Goal: Transaction & Acquisition: Purchase product/service

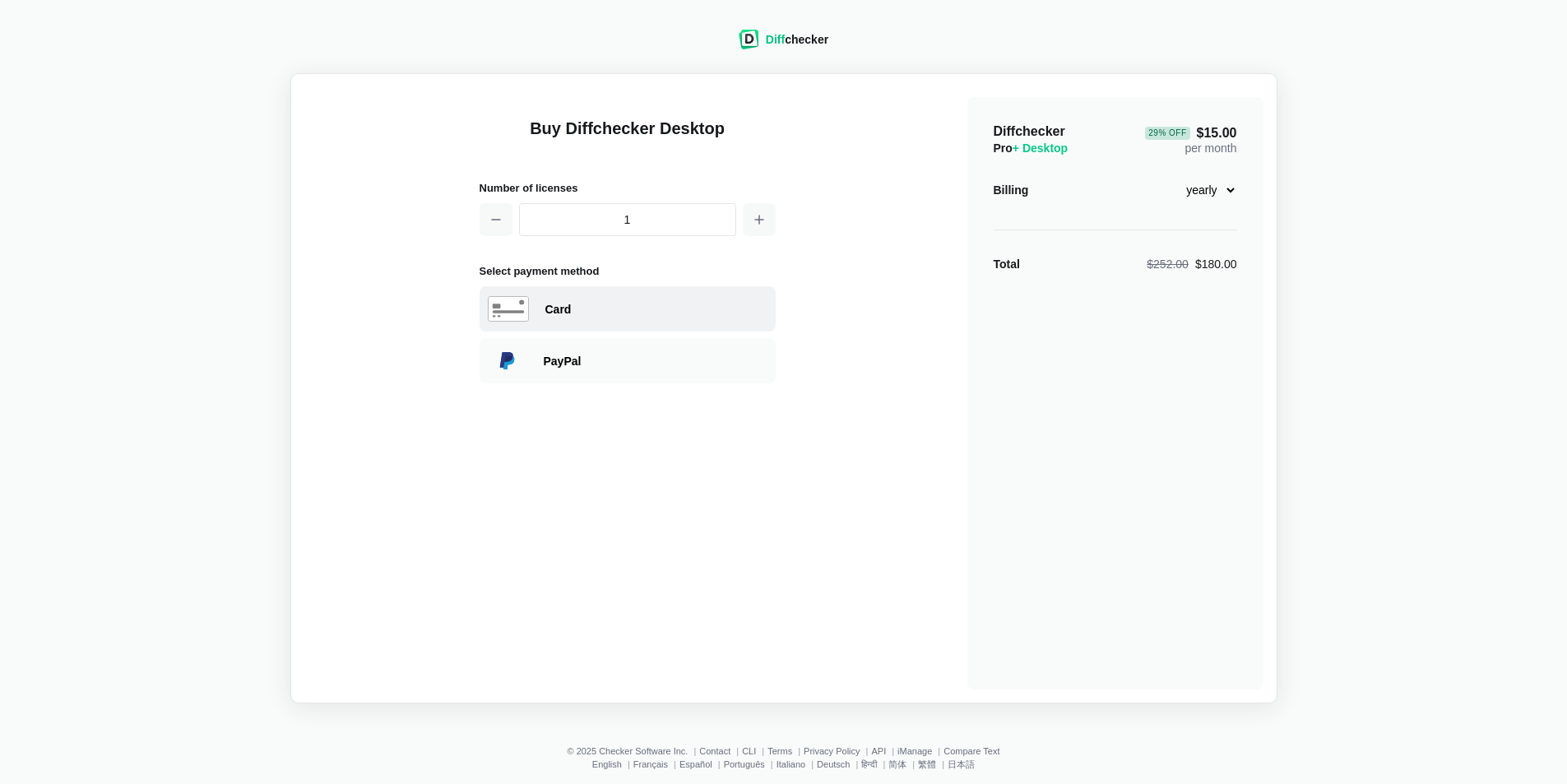
click at [576, 316] on div "Card" at bounding box center [656, 308] width 223 height 16
select select "[GEOGRAPHIC_DATA]"
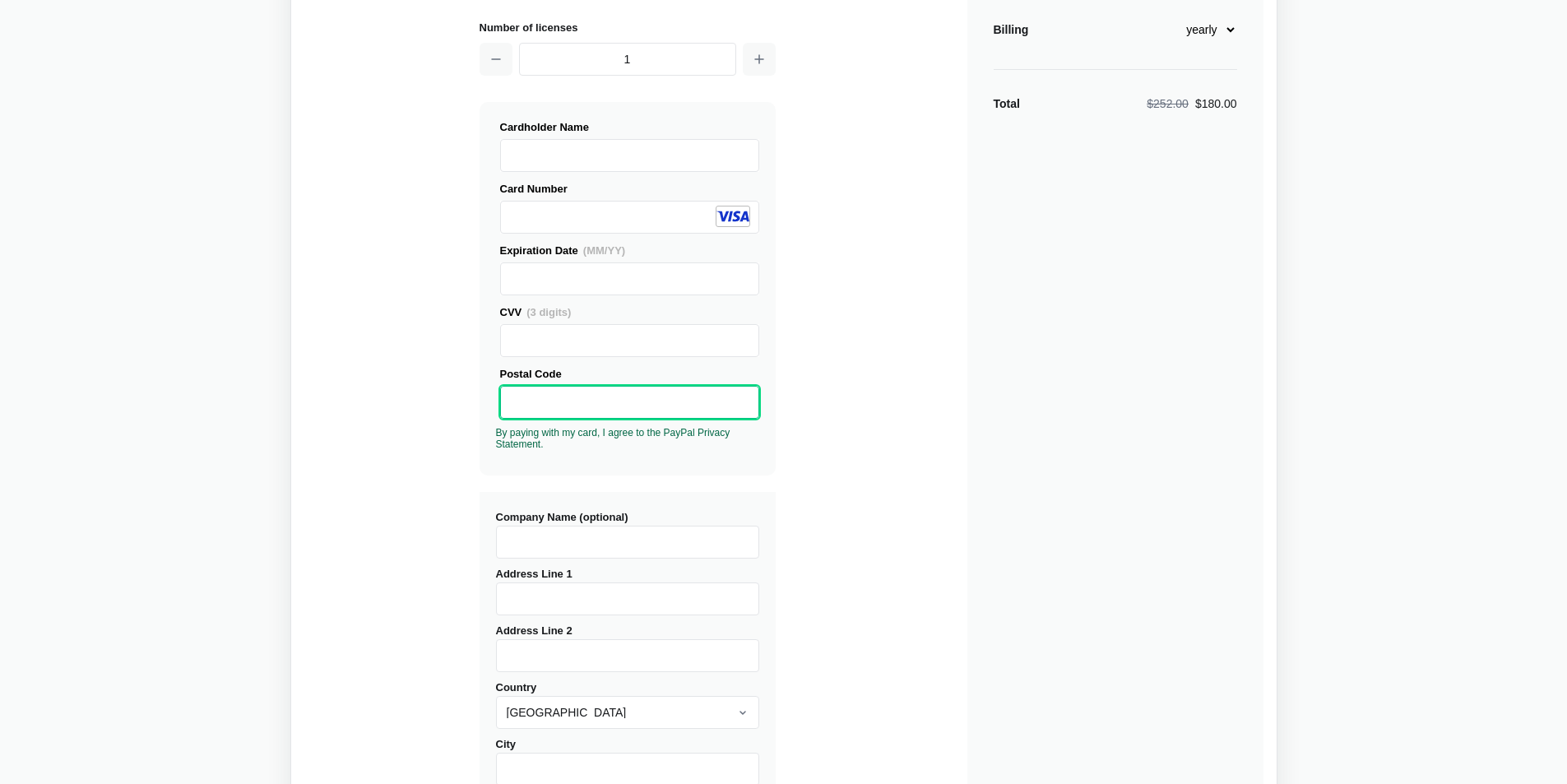
scroll to position [246, 0]
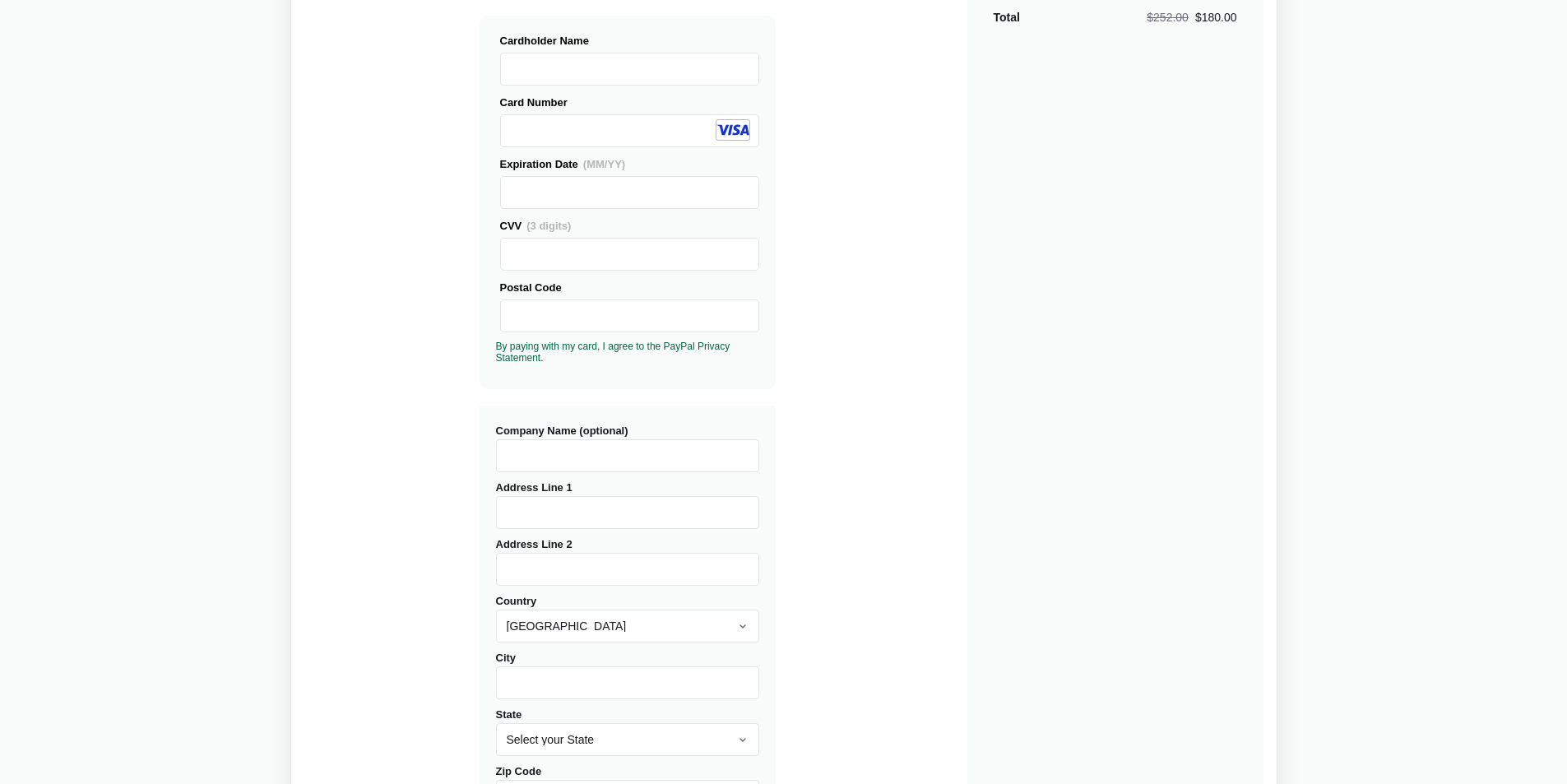
click at [540, 443] on input "Company Name (optional)" at bounding box center [627, 455] width 263 height 33
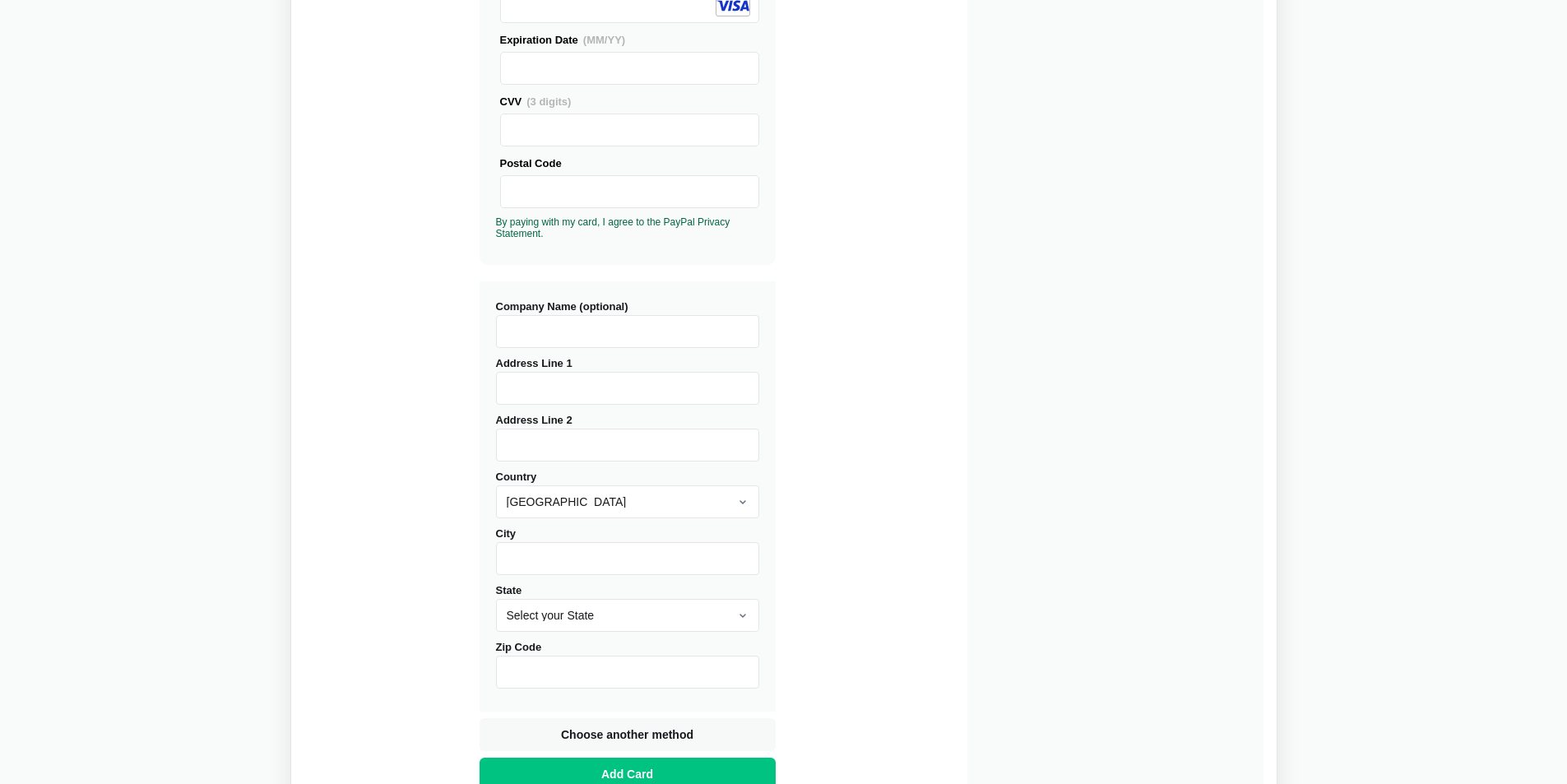
scroll to position [500, 0]
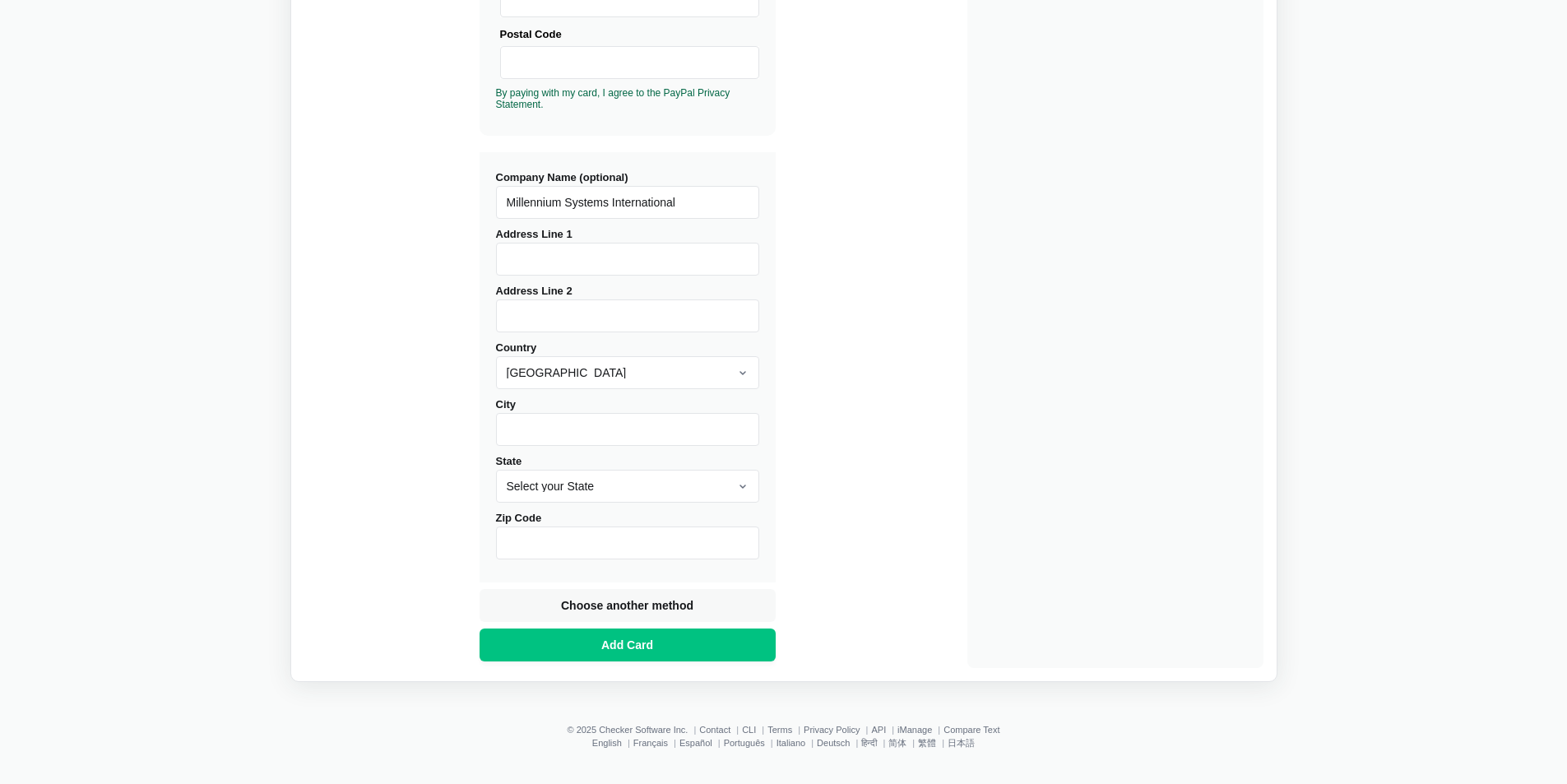
type input "Millennium Systems International"
click at [706, 489] on select "Select your State [US_STATE] [US_STATE] [US_STATE] [US_STATE] [US_STATE] [US_ST…" at bounding box center [627, 486] width 263 height 33
select select "NJ"
click at [496, 470] on select "Select your State [US_STATE] [US_STATE] [US_STATE] [US_STATE] [US_STATE] [US_ST…" at bounding box center [627, 486] width 263 height 33
click at [983, 265] on div "Diffchecker Pro + Desktop 29 % Off $15.00 per month Billing monthly yearly Tota…" at bounding box center [1115, 132] width 296 height 1070
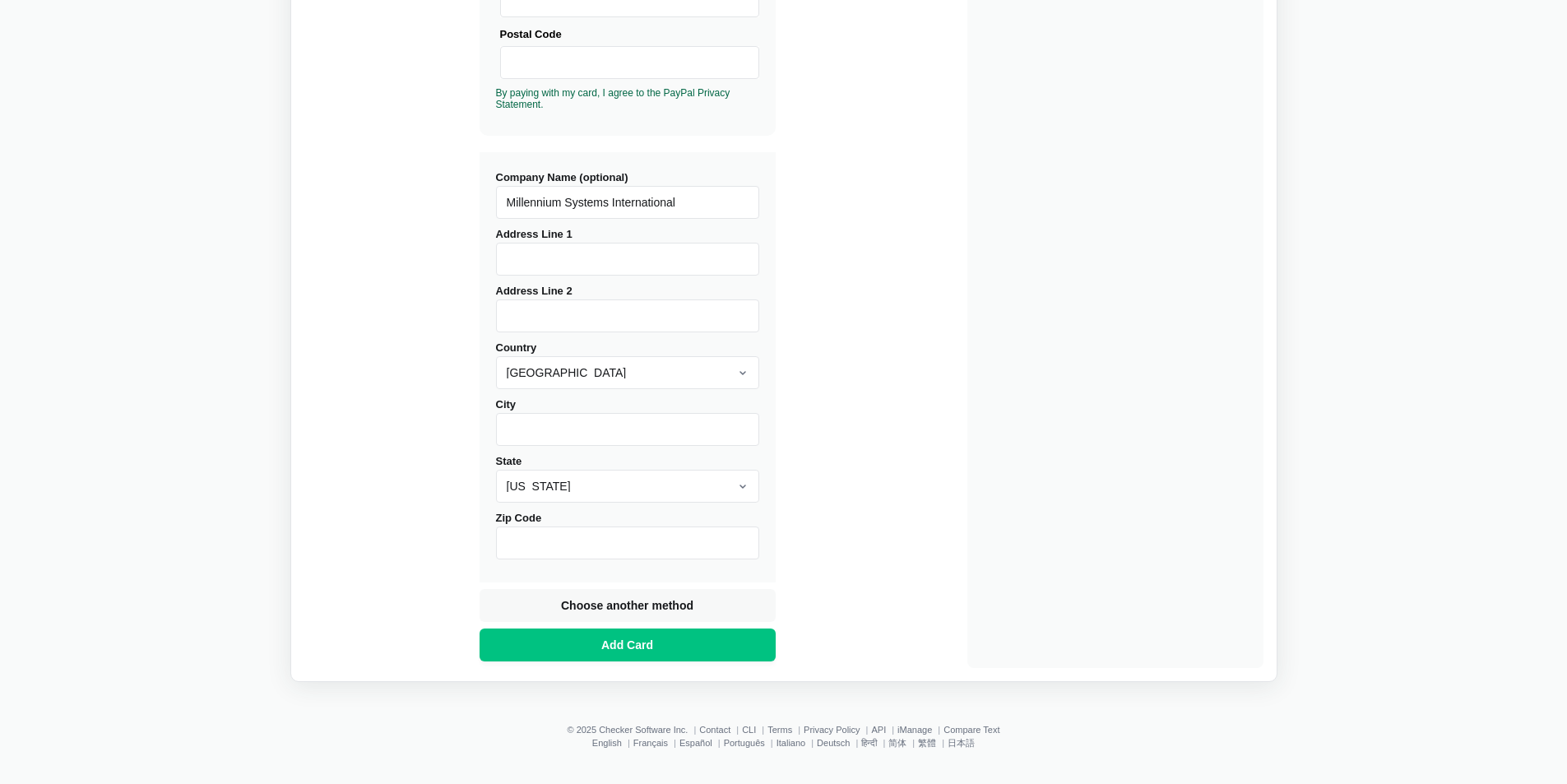
click at [594, 536] on input "Zip Code" at bounding box center [627, 543] width 263 height 33
click at [1182, 417] on div "Diffchecker Pro + Desktop 29 % Off $15.00 per month Billing monthly yearly Tota…" at bounding box center [1115, 132] width 296 height 1070
click at [682, 646] on button "Add Card" at bounding box center [627, 644] width 296 height 33
click at [663, 272] on input "Address Line 1" at bounding box center [627, 259] width 263 height 33
click at [662, 263] on input "Address Line 1" at bounding box center [627, 259] width 263 height 33
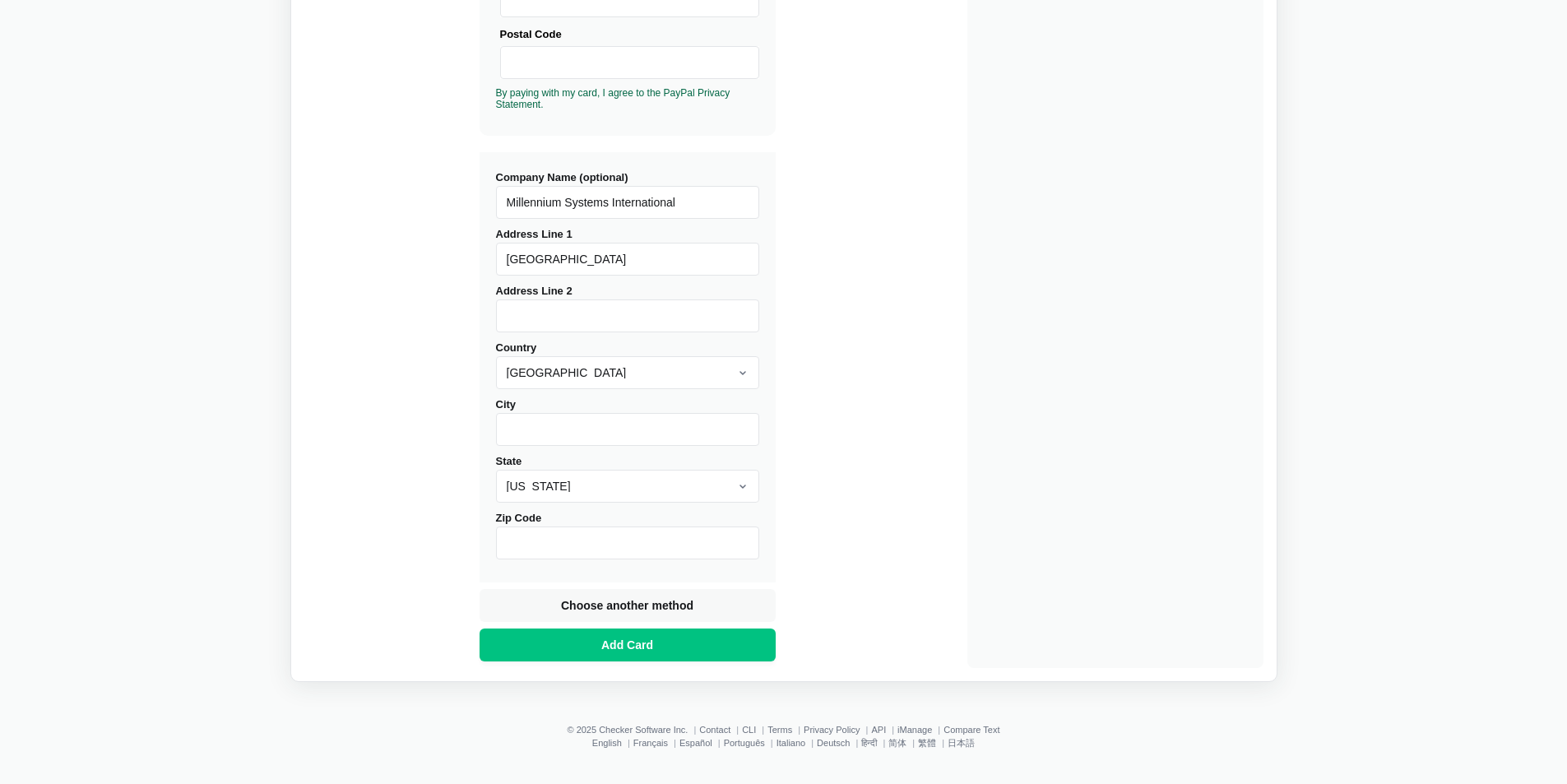
type input "[GEOGRAPHIC_DATA]"
type input "Suite 205"
click at [578, 428] on input "City" at bounding box center [627, 429] width 263 height 33
type input "O"
type input "Parsippany"
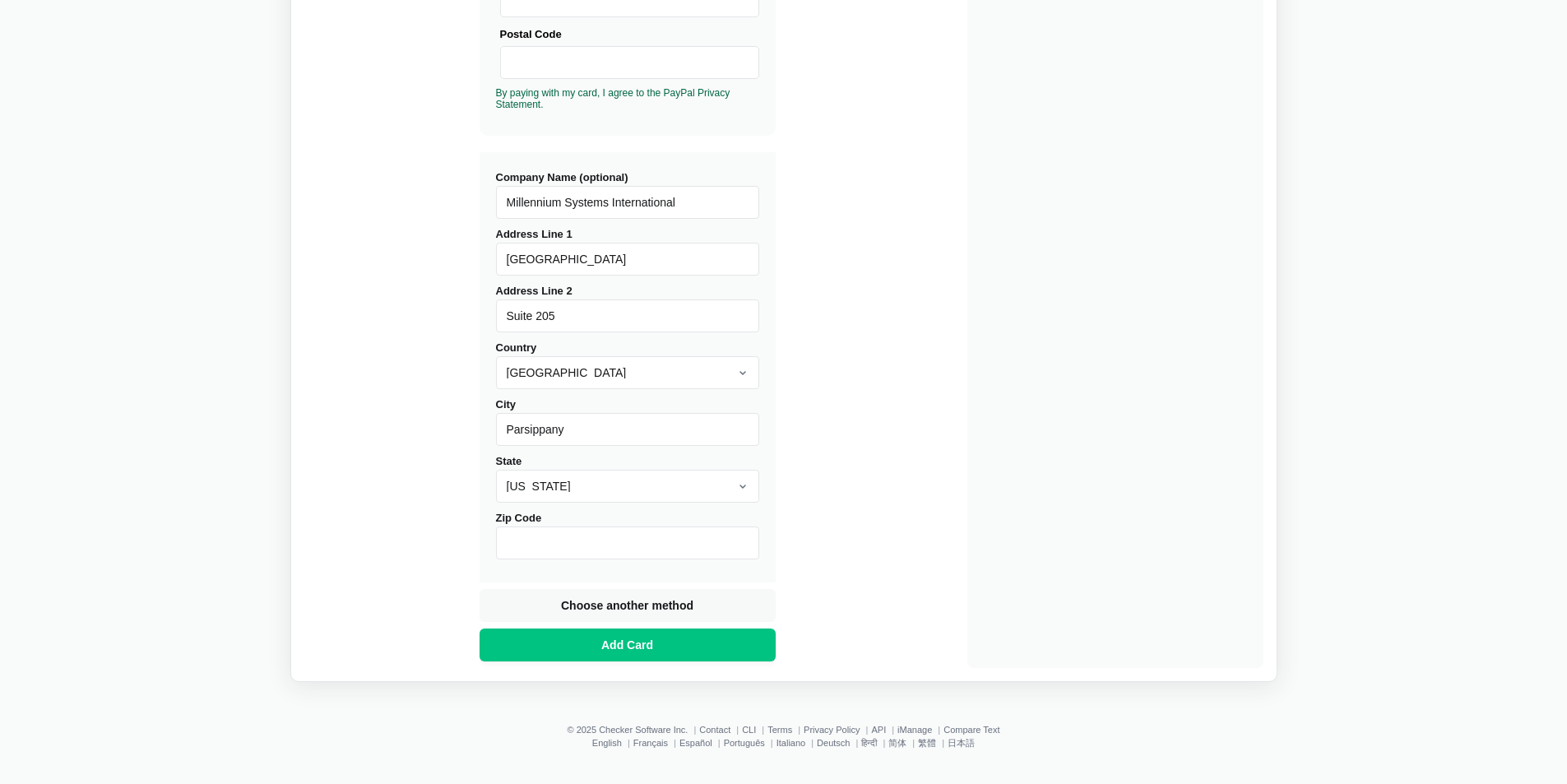
click at [589, 546] on input "Zip Code" at bounding box center [627, 543] width 263 height 33
type input "07054"
click at [935, 423] on div "Buy Diffchecker Desktop Number of licenses 1 Visa MasterCard Union Pay American…" at bounding box center [784, 128] width 959 height 1081
click at [662, 646] on button "Add Card" at bounding box center [627, 644] width 296 height 33
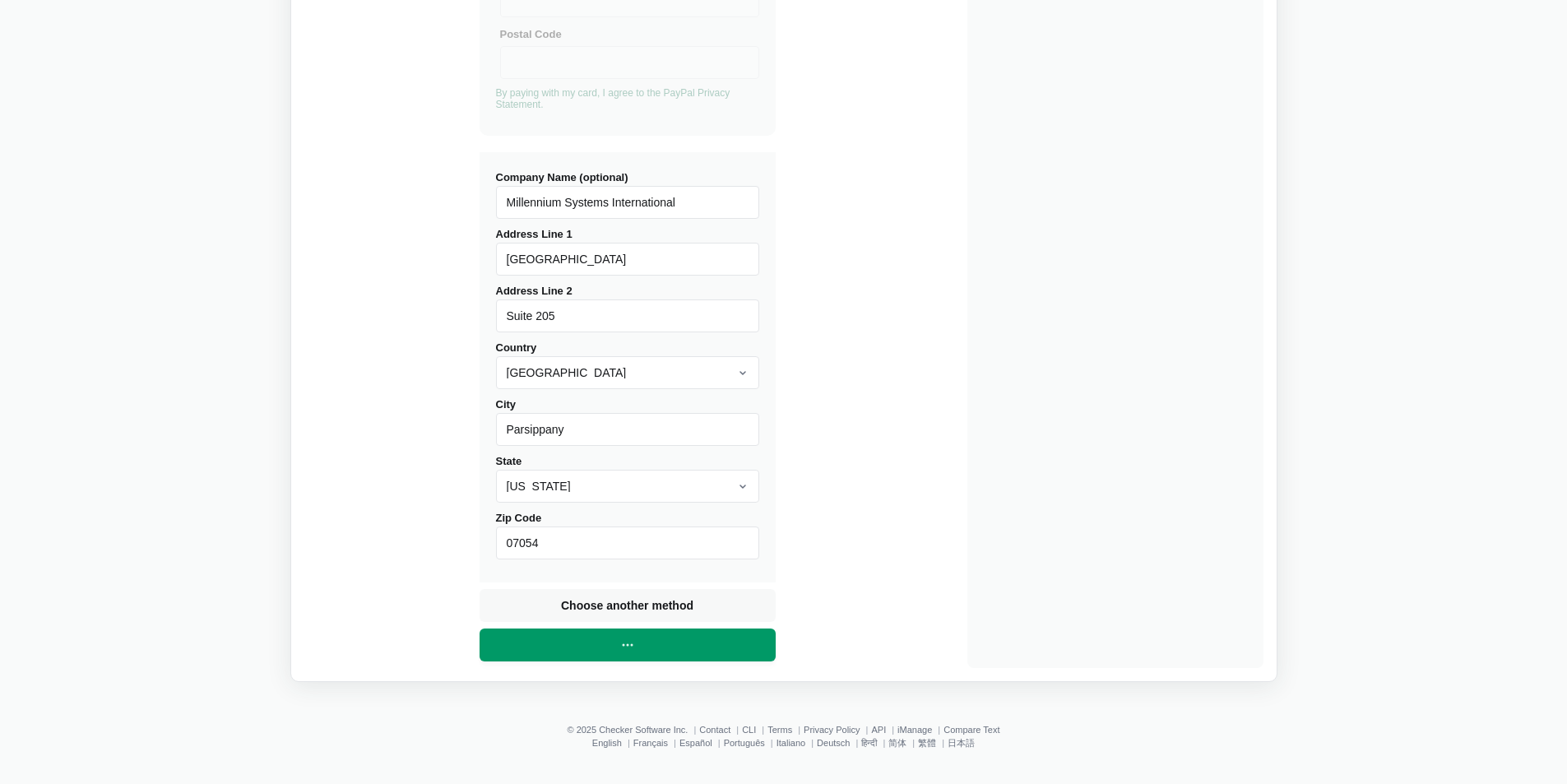
scroll to position [21, 0]
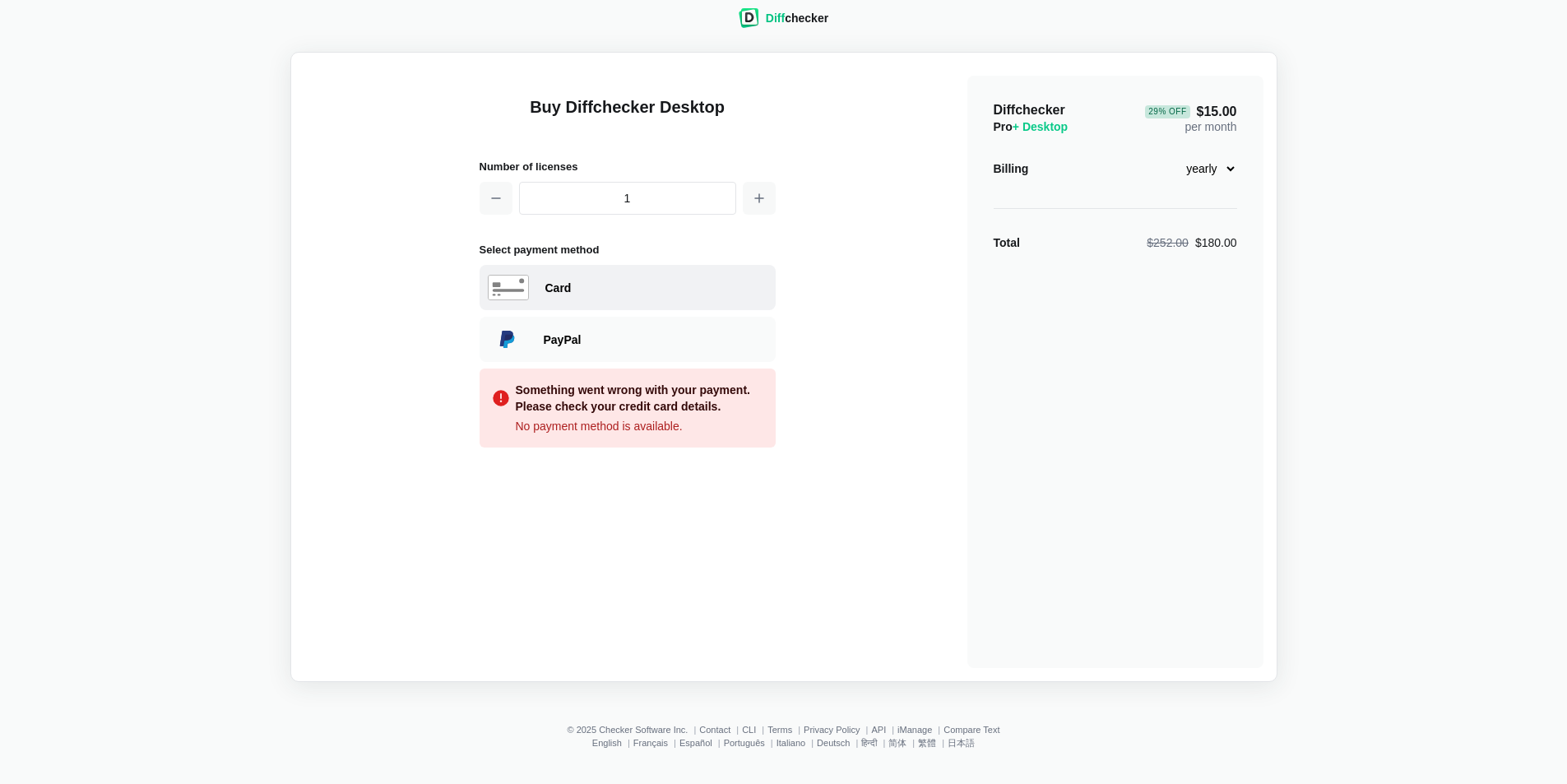
click at [564, 280] on div "Card" at bounding box center [656, 287] width 223 height 16
select select "[GEOGRAPHIC_DATA]"
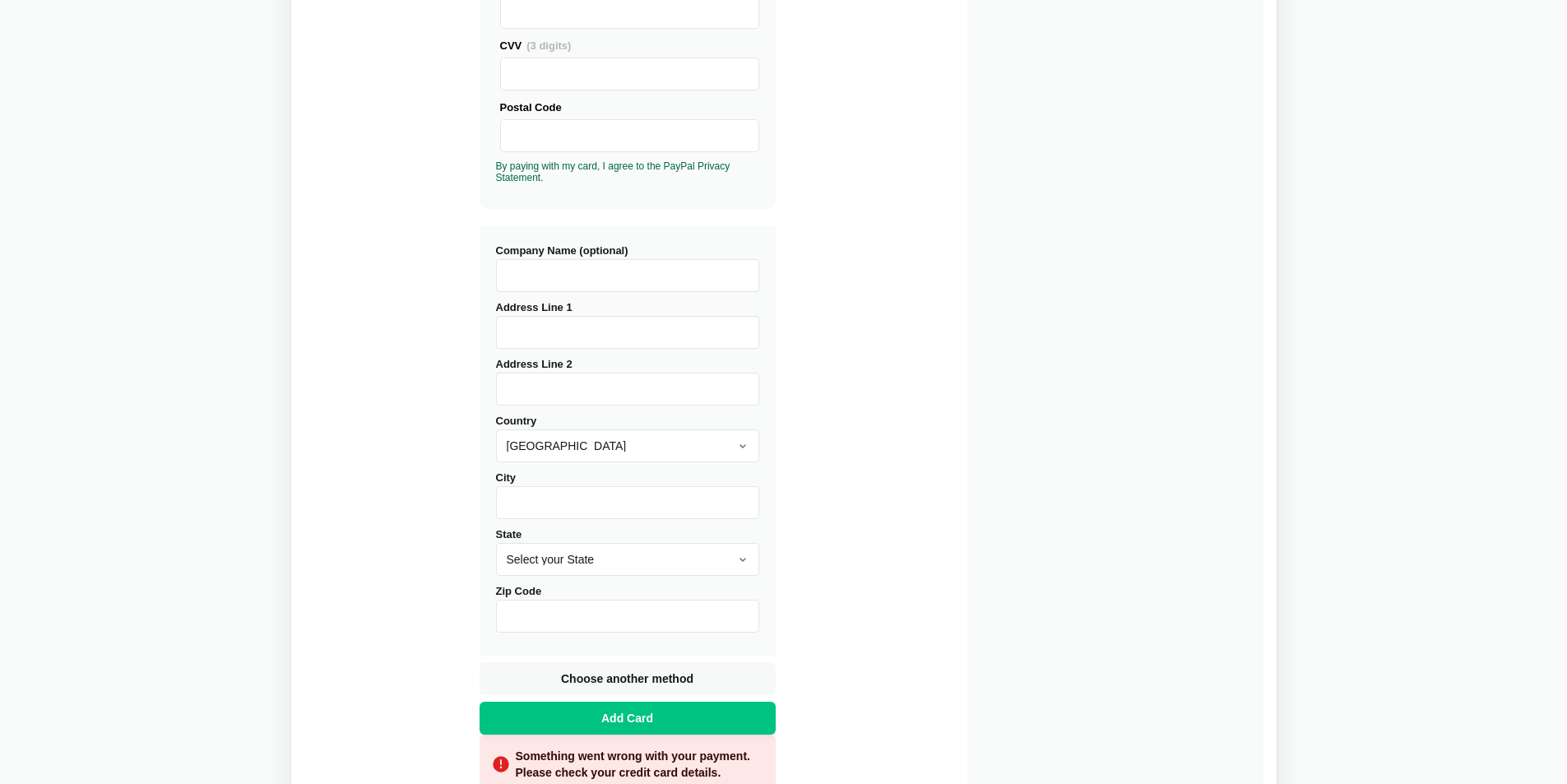
scroll to position [168, 0]
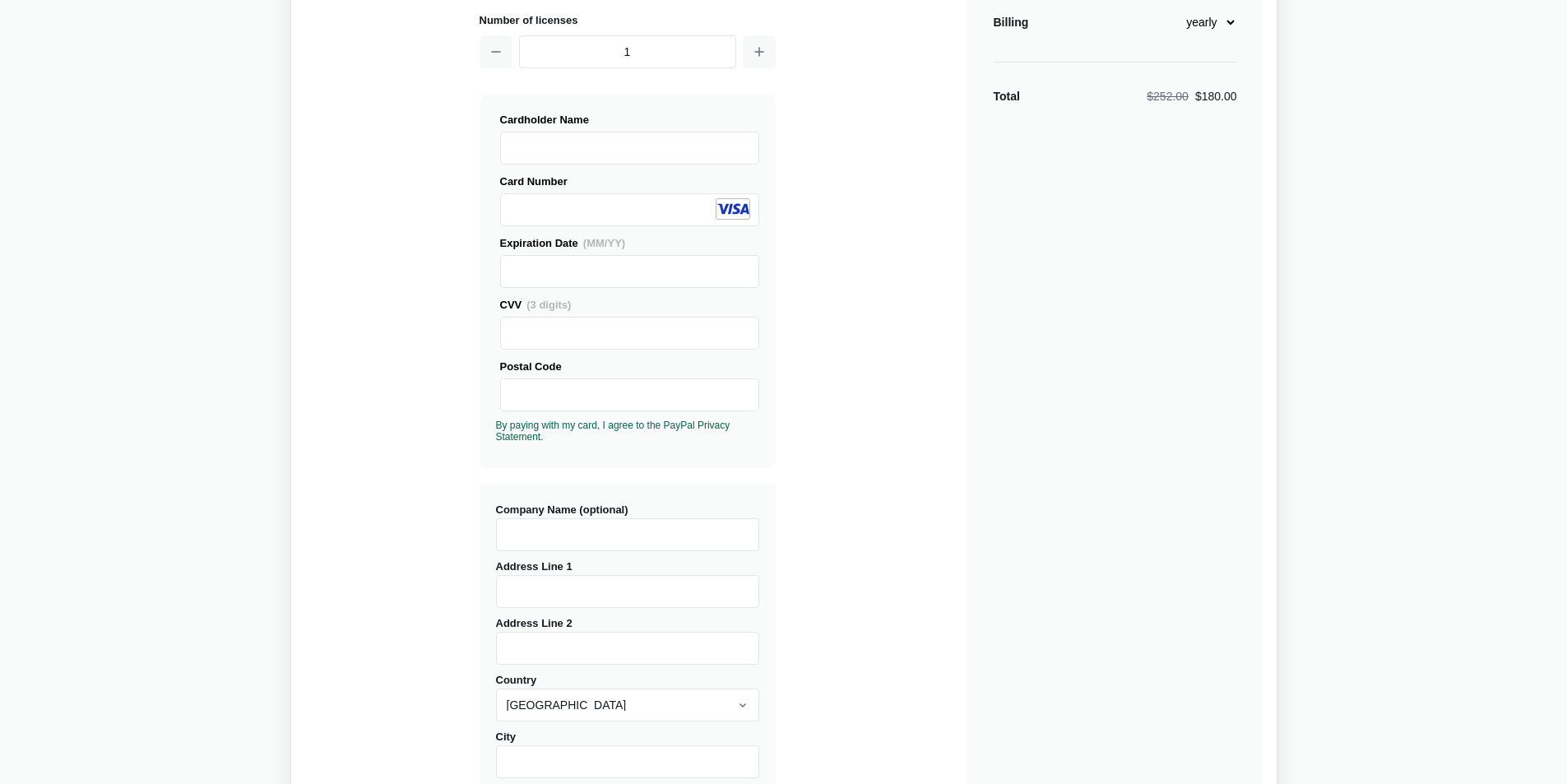
click at [903, 328] on div "Buy Diffchecker Desktop Number of licenses 1 Visa MasterCard Union Pay American…" at bounding box center [784, 499] width 959 height 1159
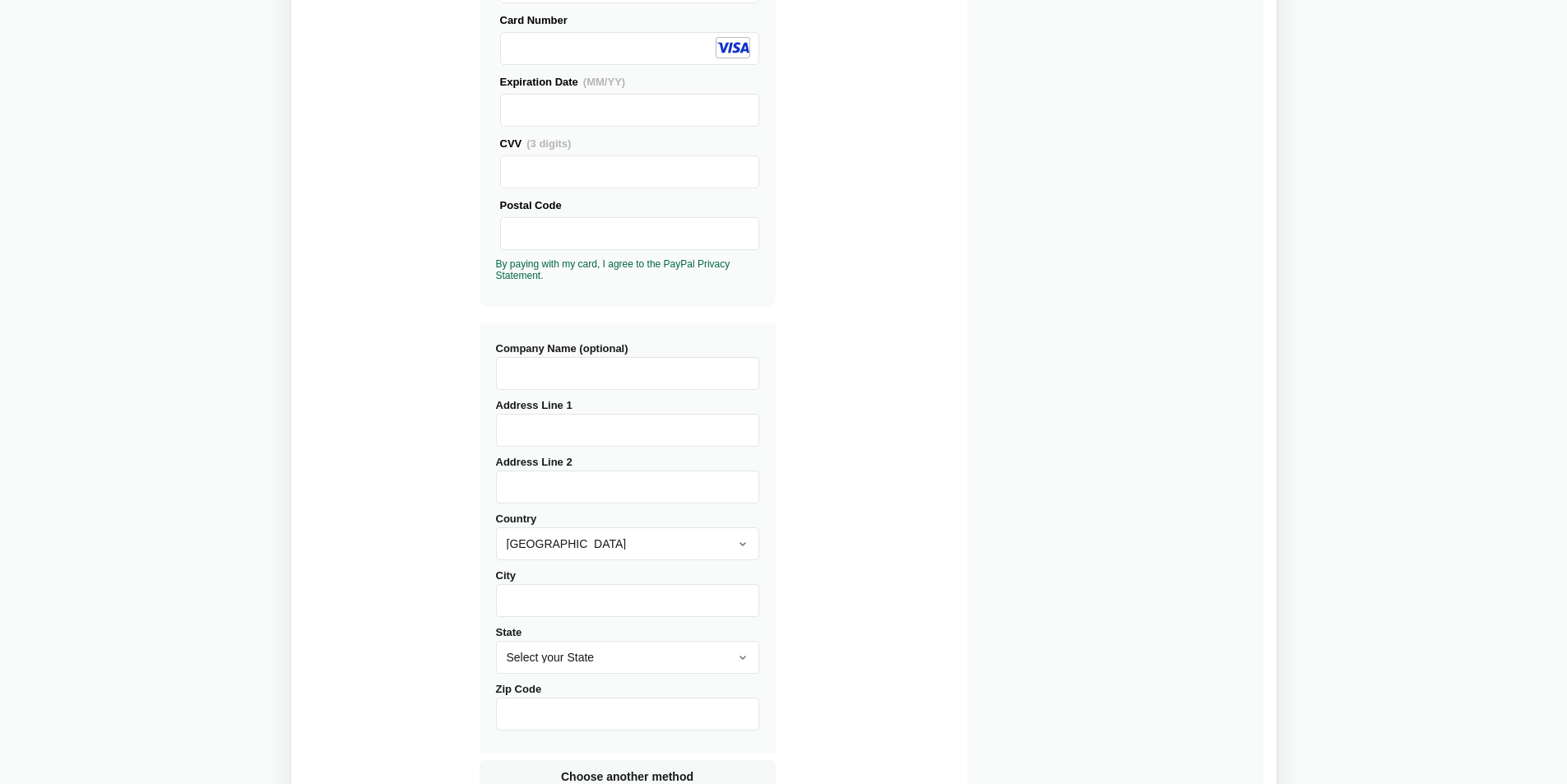
scroll to position [411, 0]
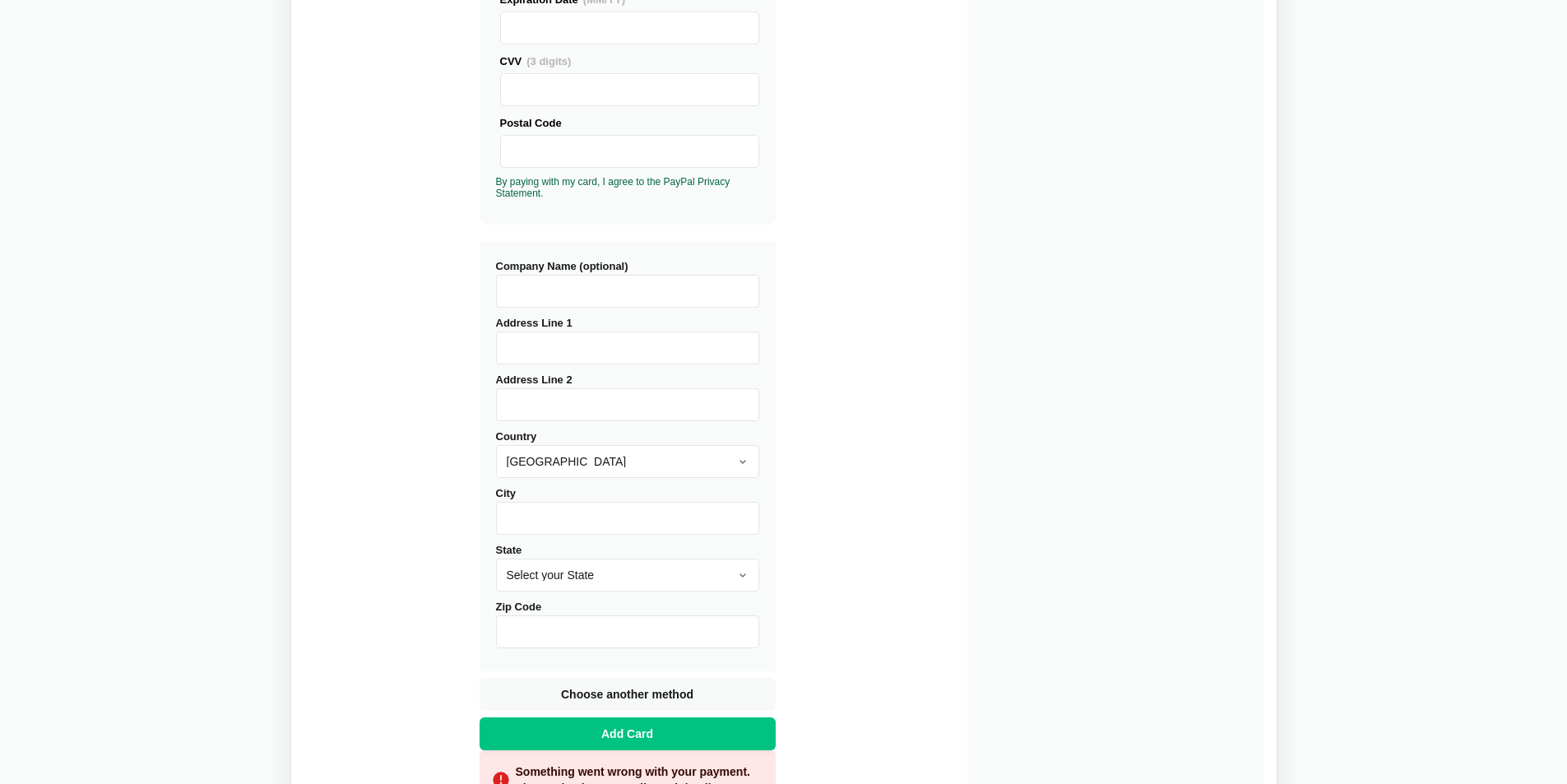
click at [614, 287] on input "Company Name (optional)" at bounding box center [627, 291] width 263 height 33
type input "Millennium Systems Intl"
type input "[GEOGRAPHIC_DATA]"
type input "Suite 205"
type input "Parsippany"
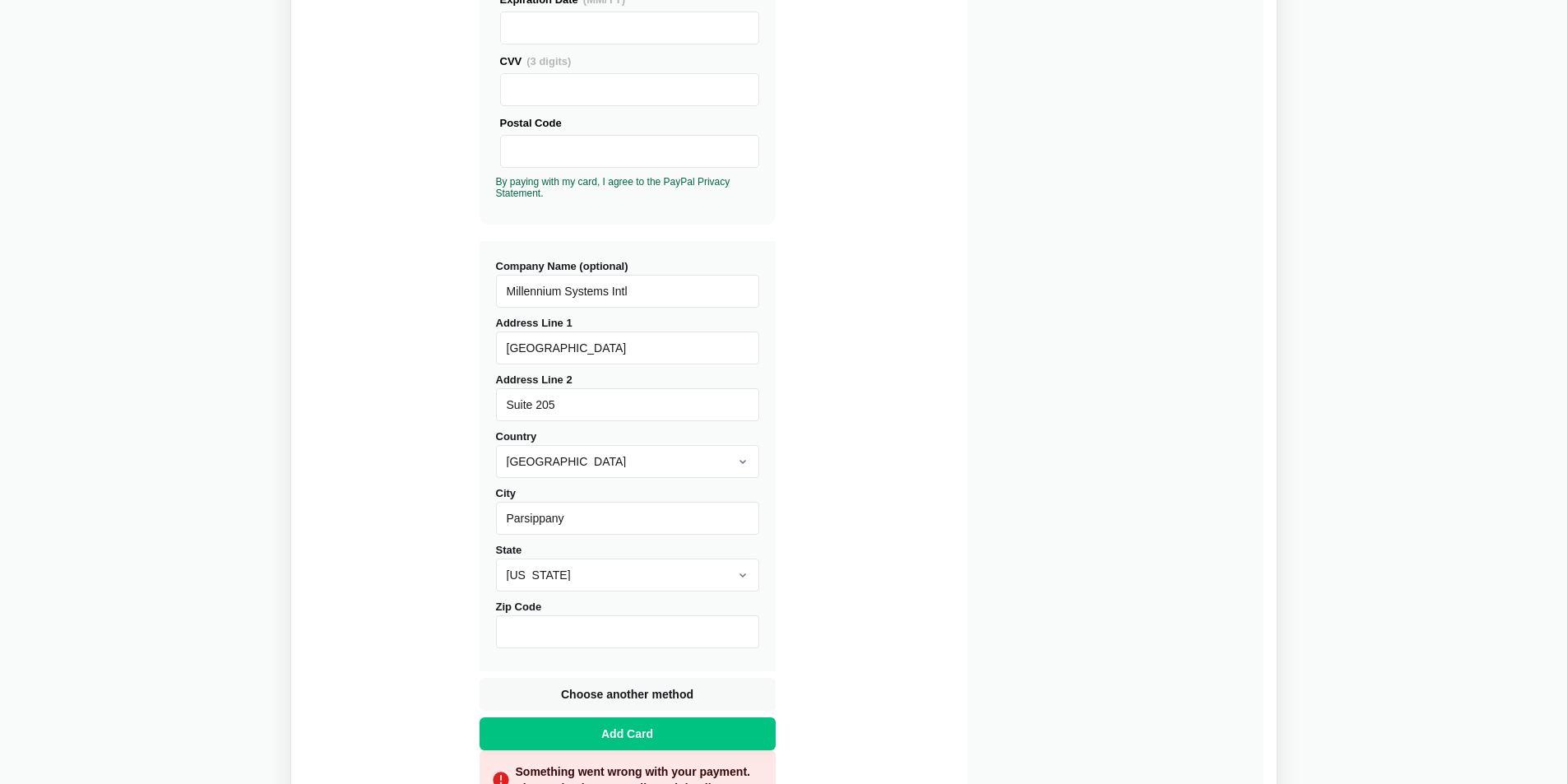
click at [543, 555] on div "State [US_STATE] [US_STATE] [US_STATE] [US_STATE] [US_STATE] [US_STATE] [US_STA…" at bounding box center [627, 566] width 263 height 50
click at [551, 570] on select "[US_STATE] [US_STATE] [US_STATE] [US_STATE] [US_STATE] [US_STATE] [US_STATE] [U…" at bounding box center [627, 574] width 263 height 33
select select "NJ"
click at [496, 558] on select "[US_STATE] [US_STATE] [US_STATE] [US_STATE] [US_STATE] [US_STATE] [US_STATE] [U…" at bounding box center [627, 574] width 263 height 33
click at [574, 637] on input "Zip Code" at bounding box center [627, 631] width 263 height 33
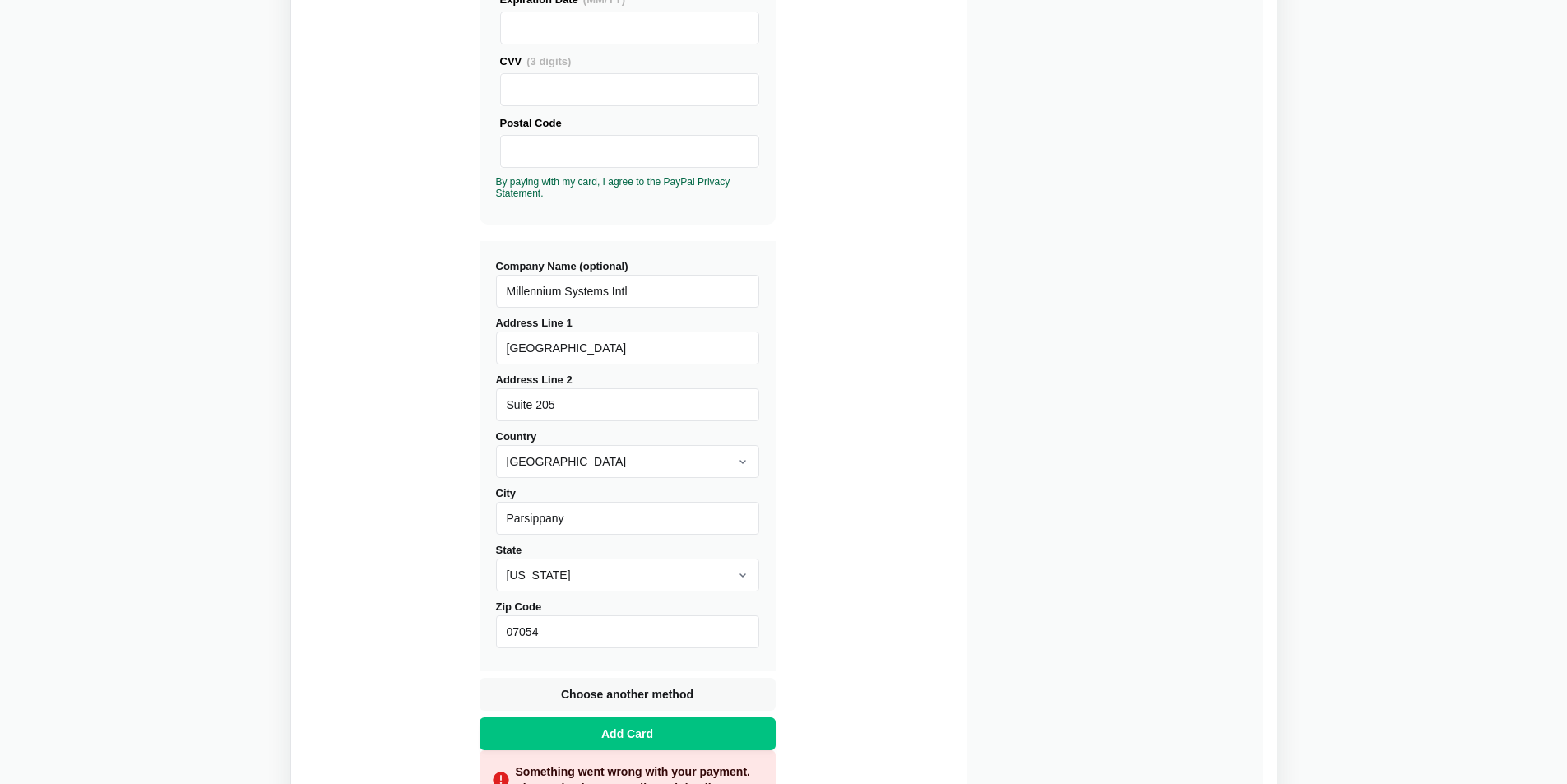
scroll to position [579, 0]
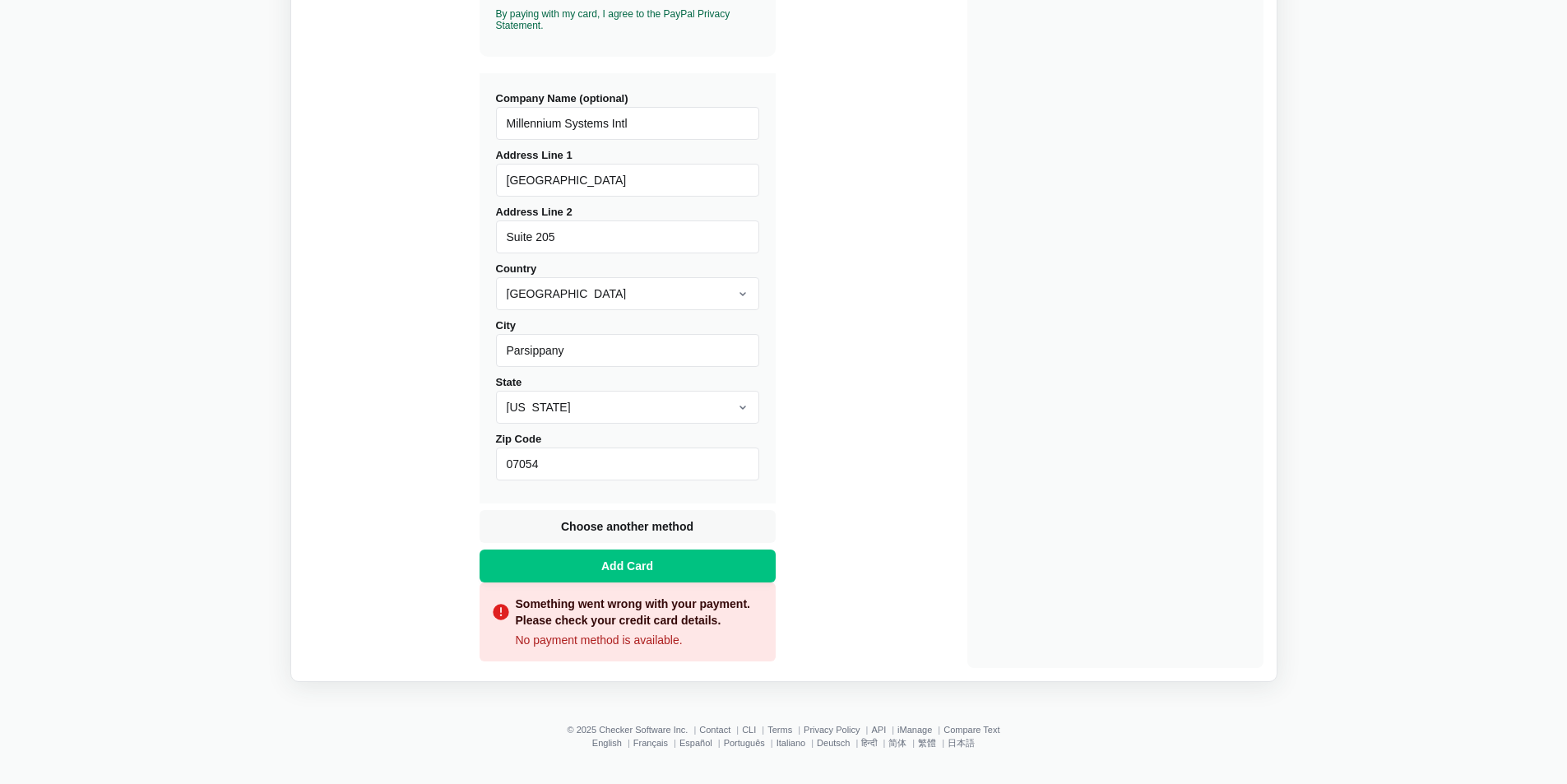
type input "07054"
click at [890, 411] on div "Buy Diffchecker Desktop Number of licenses 1 Visa MasterCard Union Pay American…" at bounding box center [784, 88] width 959 height 1159
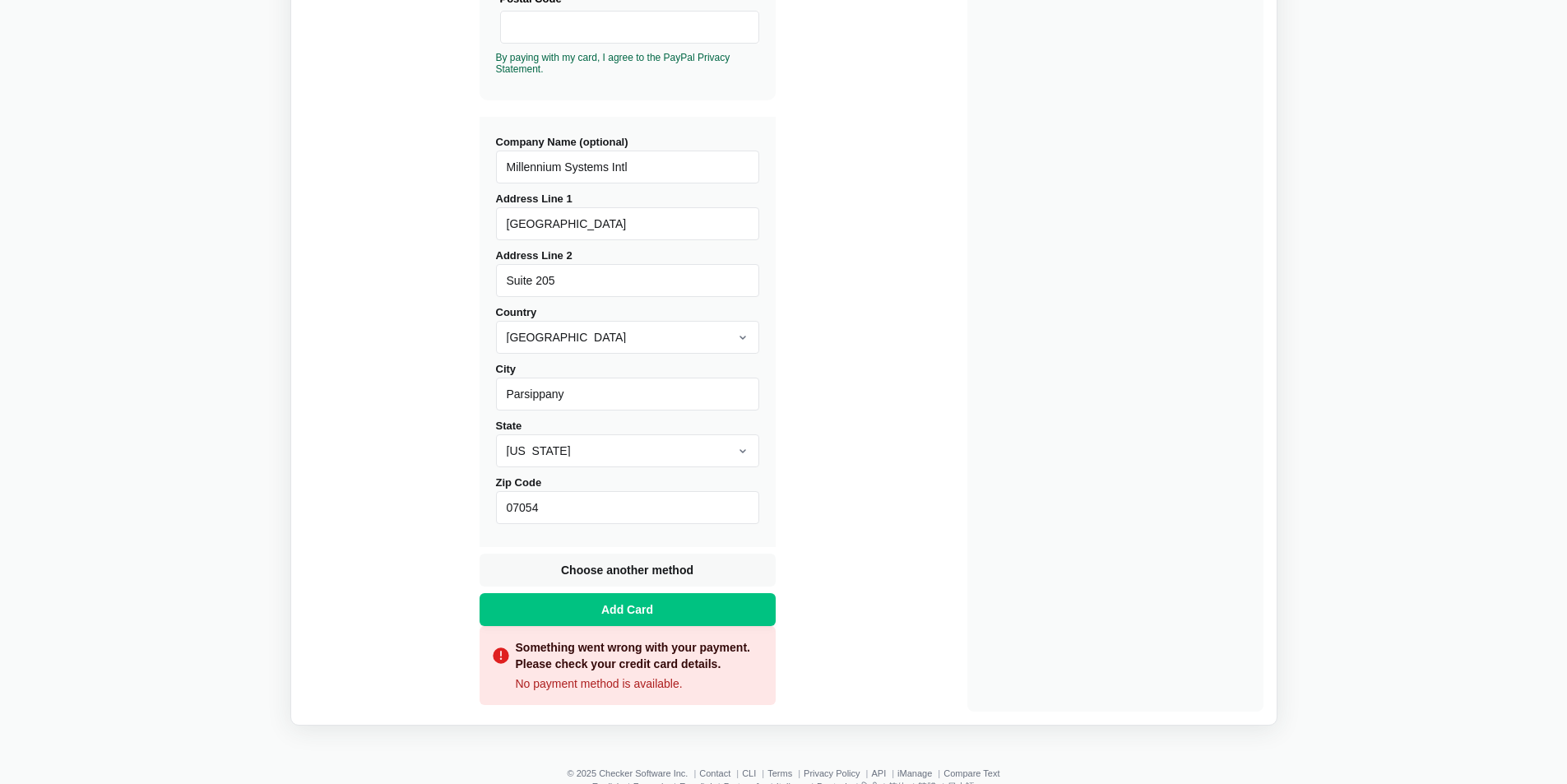
scroll to position [497, 0]
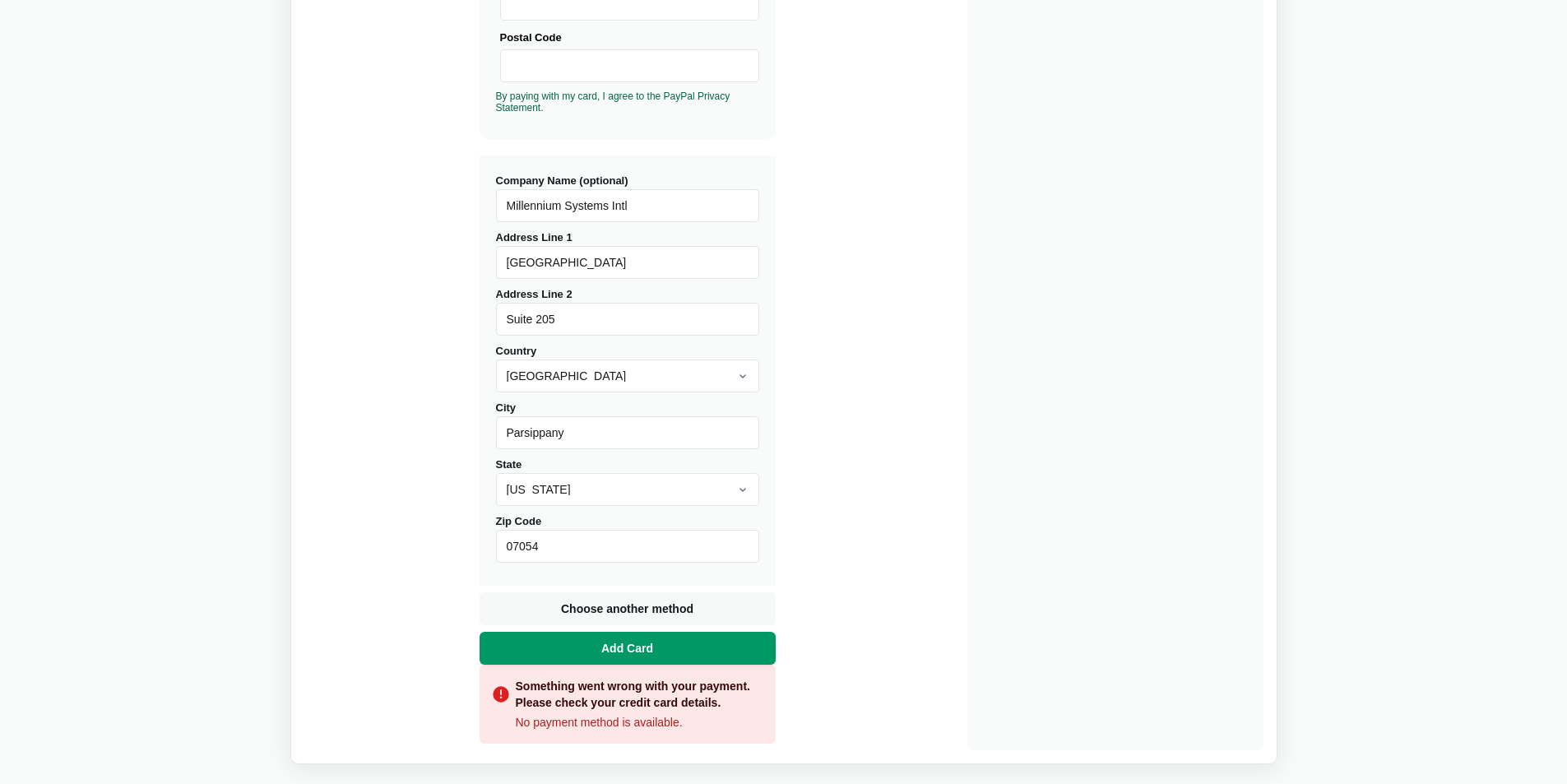
click at [651, 650] on span "Add Card" at bounding box center [627, 648] width 59 height 16
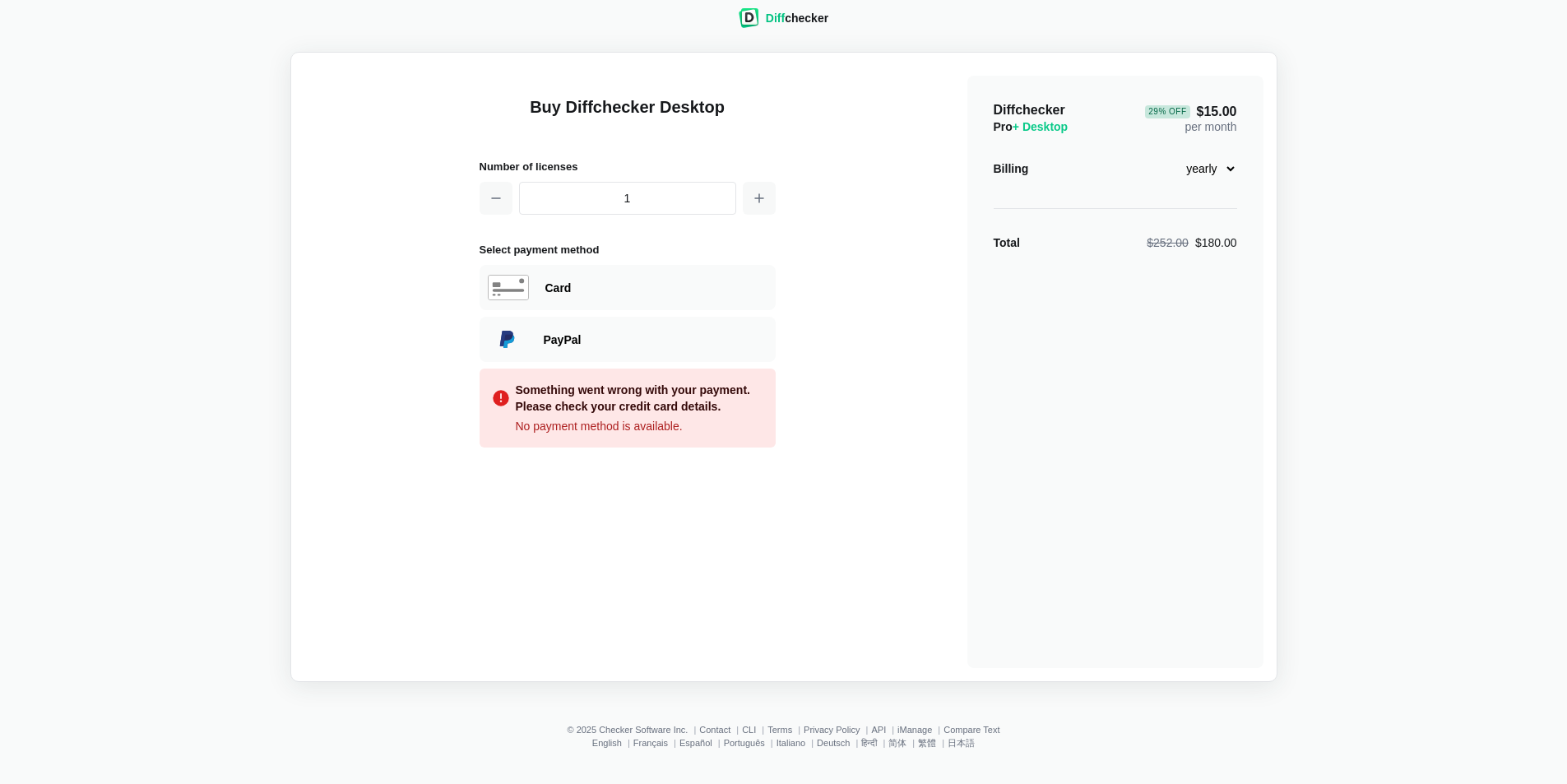
scroll to position [21, 0]
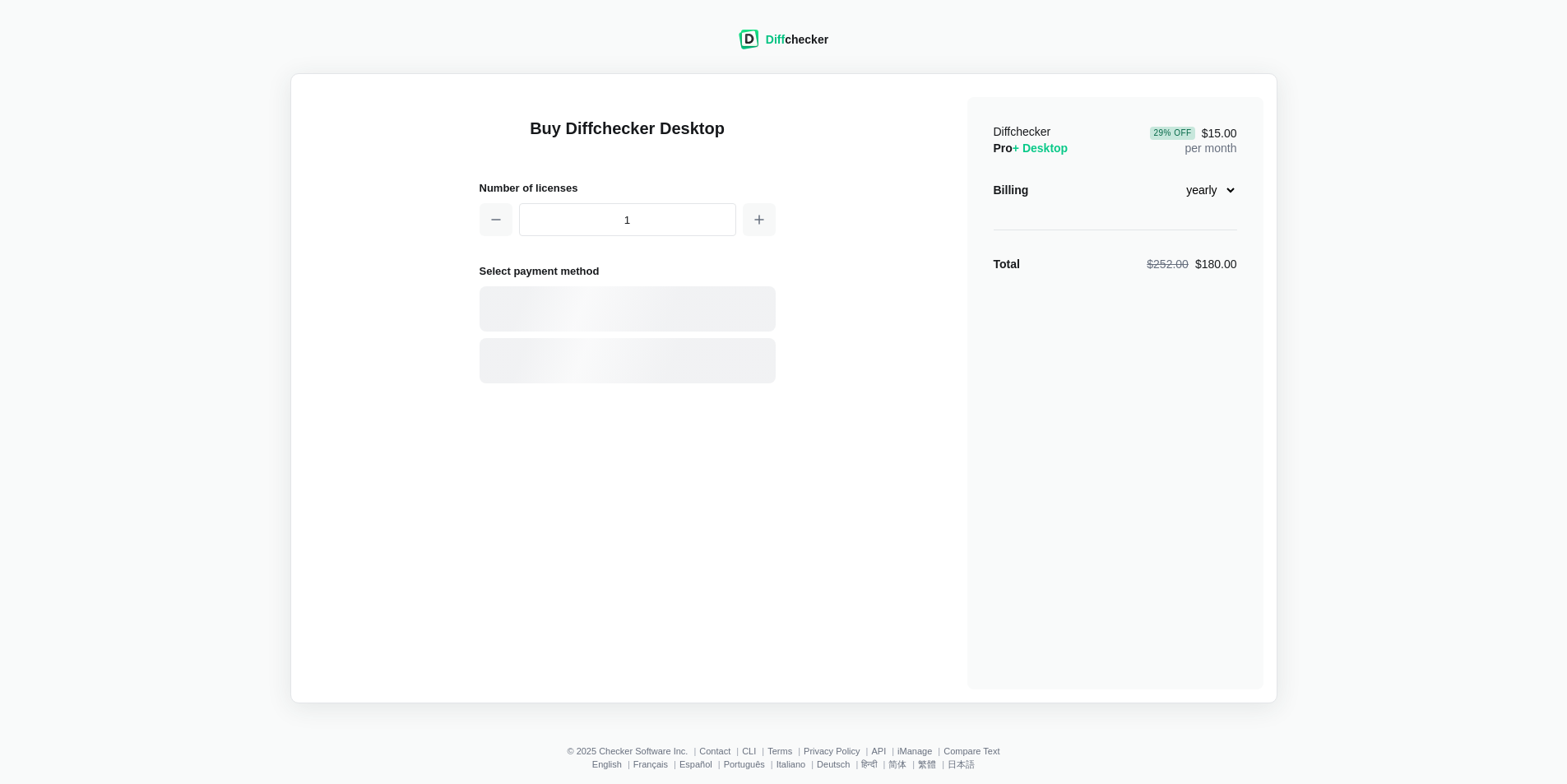
select select "desktop-yearly-180"
click at [575, 318] on div "Card" at bounding box center [627, 308] width 296 height 45
select select "[GEOGRAPHIC_DATA]"
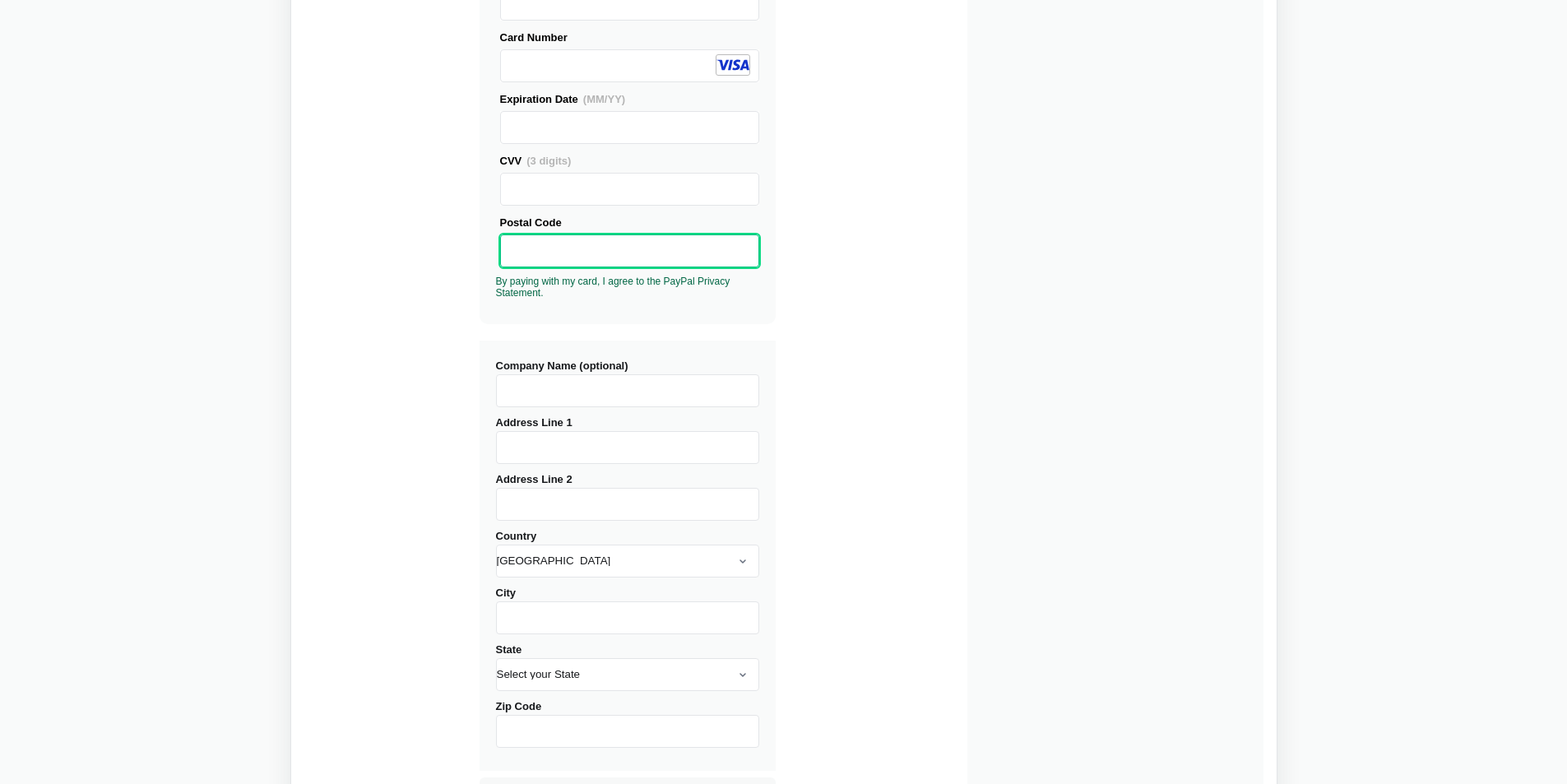
scroll to position [329, 0]
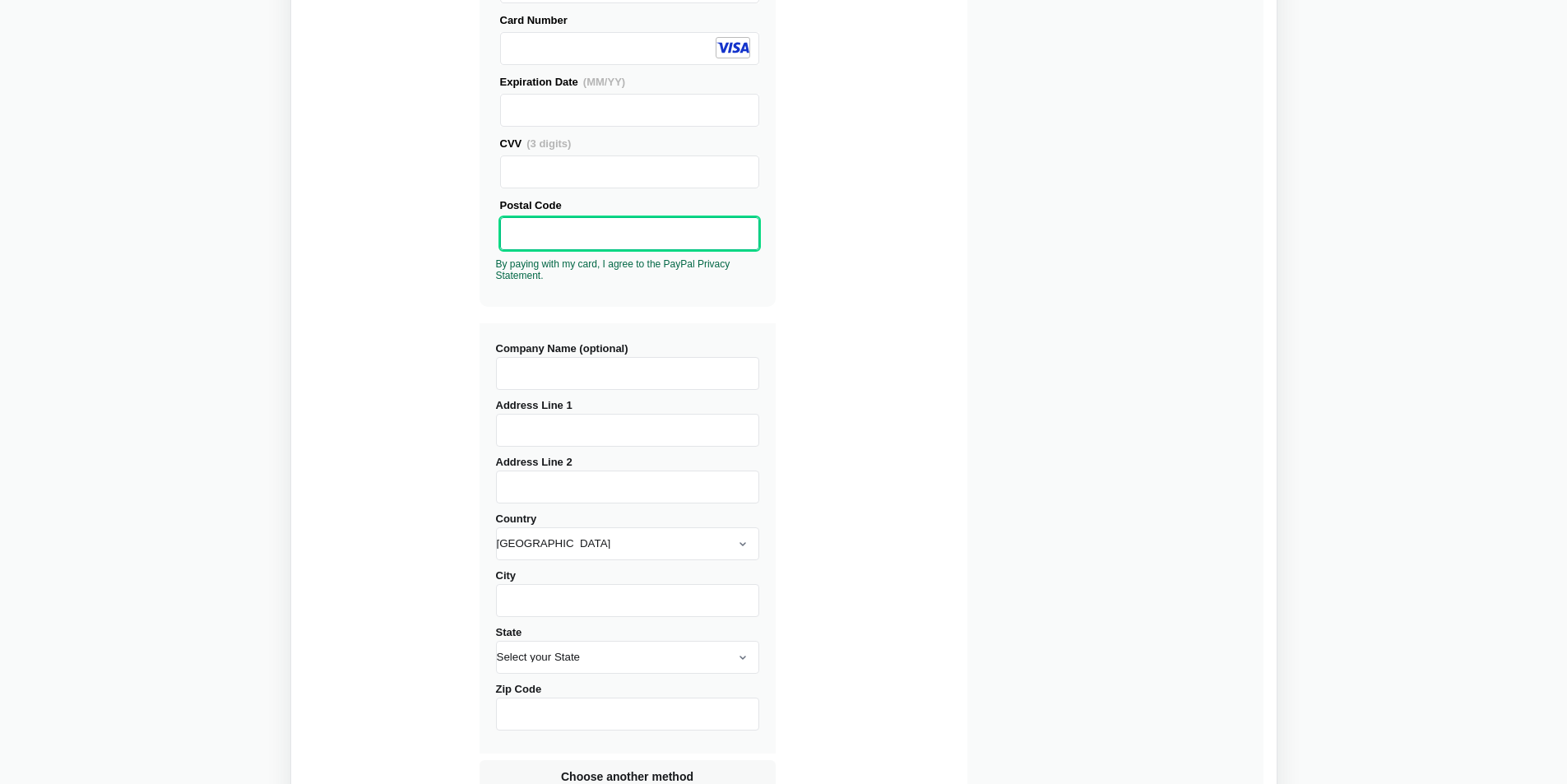
click at [591, 373] on input "Company Name (optional)" at bounding box center [627, 373] width 263 height 33
click at [680, 366] on input "Millennium Systems Intl" at bounding box center [627, 373] width 263 height 33
type input "Millennium Systems"
click at [637, 427] on input "Address Line 1" at bounding box center [627, 429] width 263 height 33
type input "9"
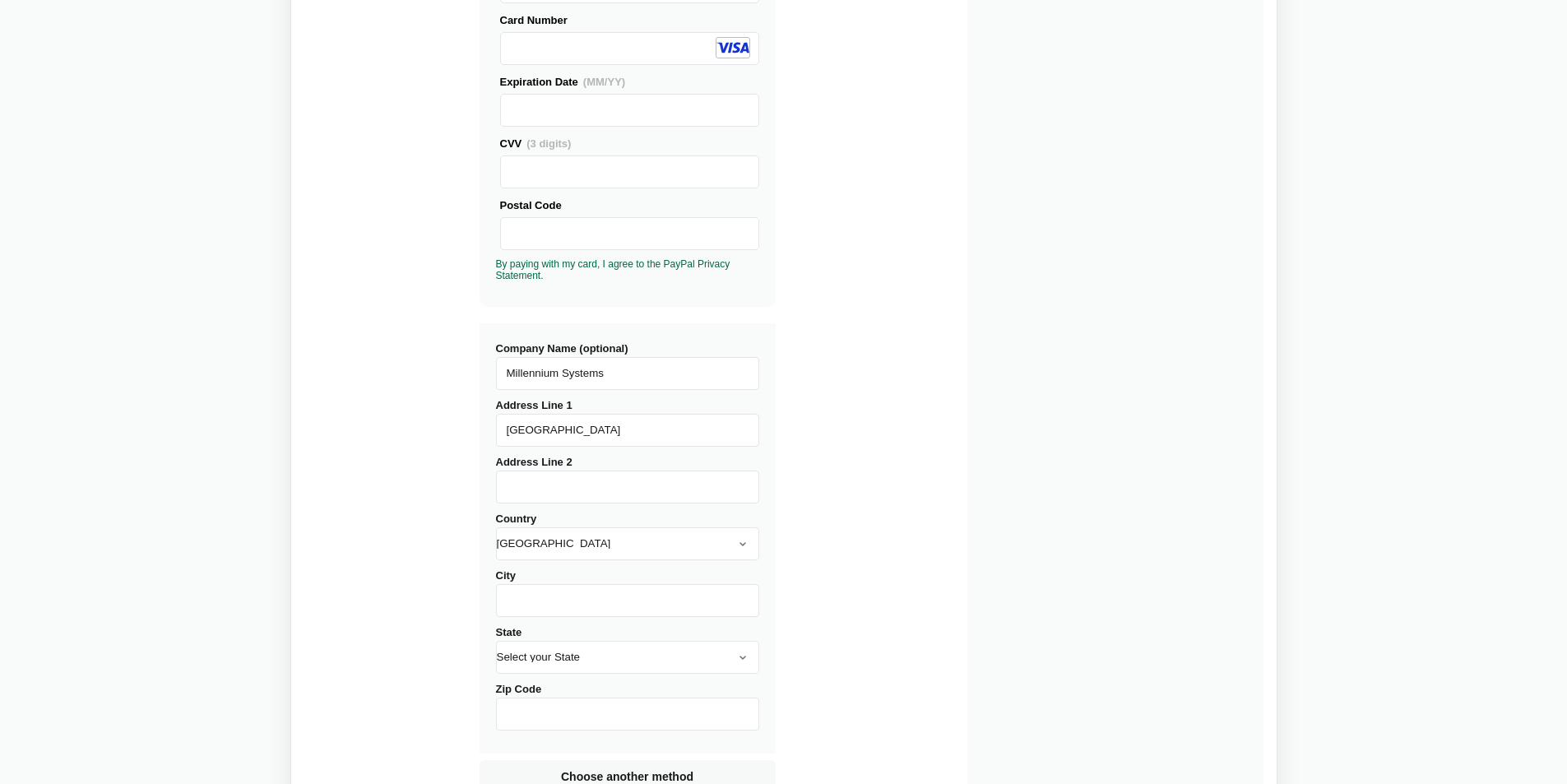
type input "[GEOGRAPHIC_DATA]"
type input "Suite 205"
click at [582, 591] on input "City" at bounding box center [627, 600] width 263 height 33
type input "Parsippany"
select select "NJ"
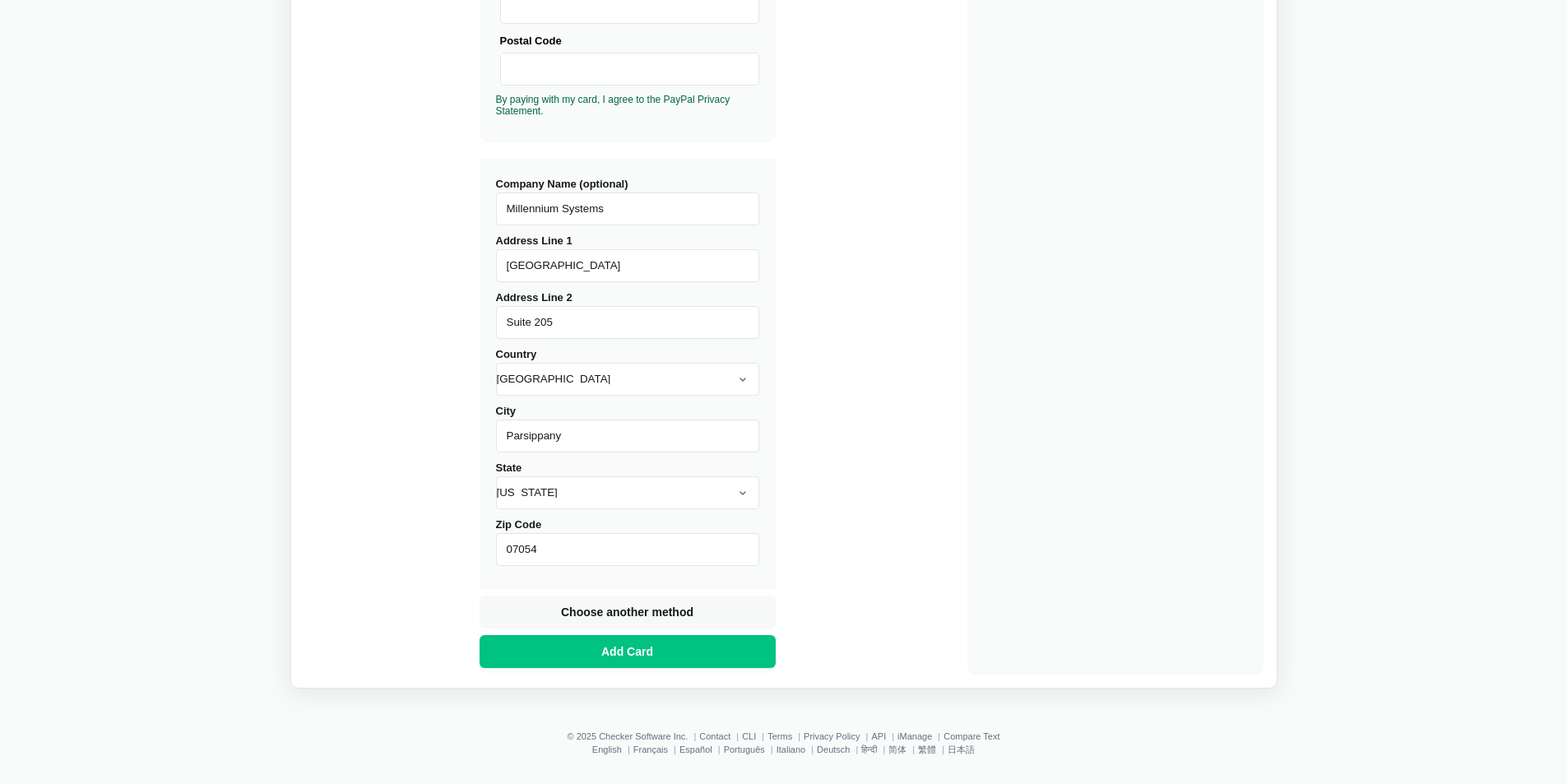
scroll to position [500, 0]
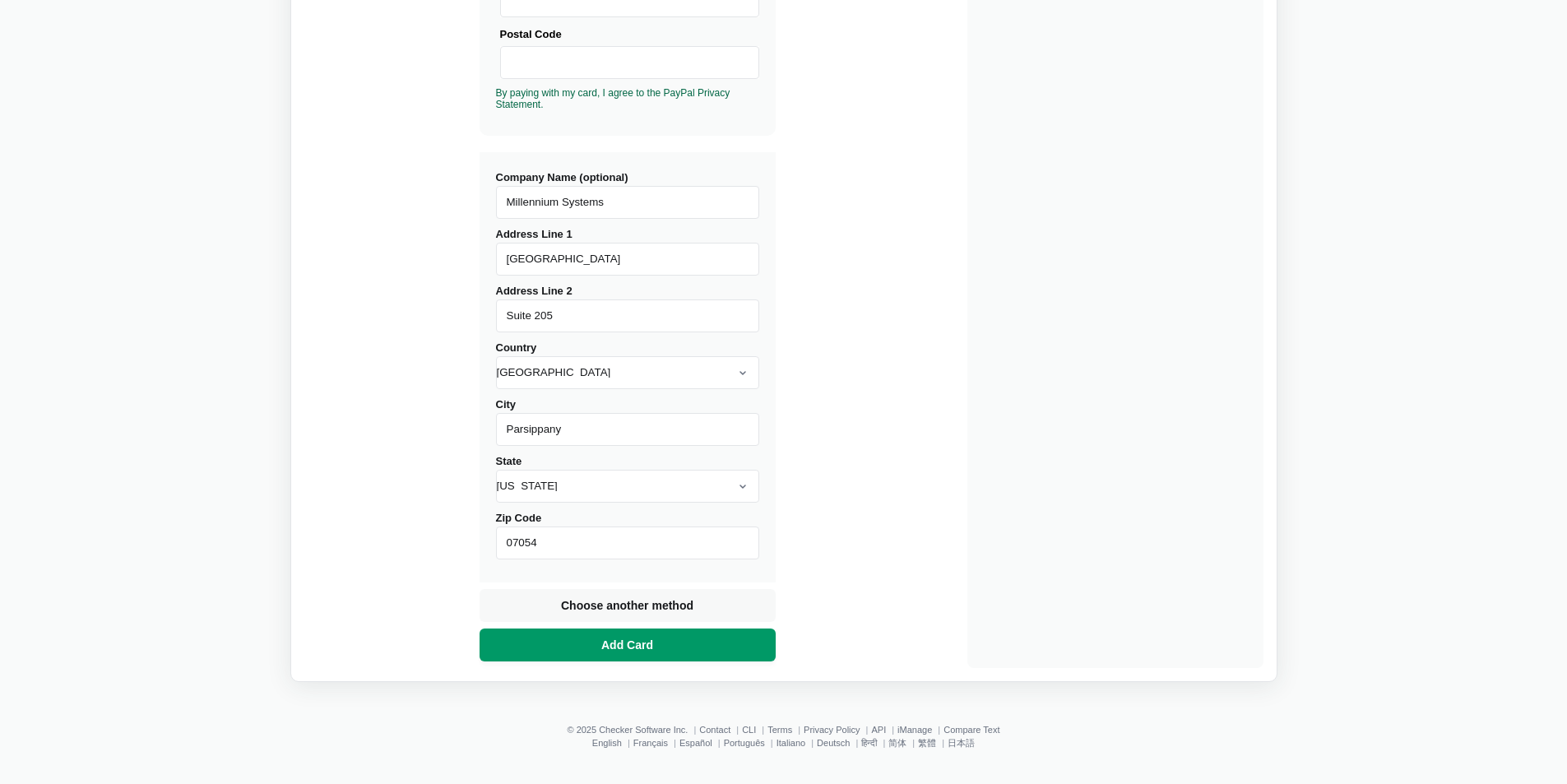
type input "07054"
click at [643, 652] on span "Add Card" at bounding box center [627, 644] width 59 height 16
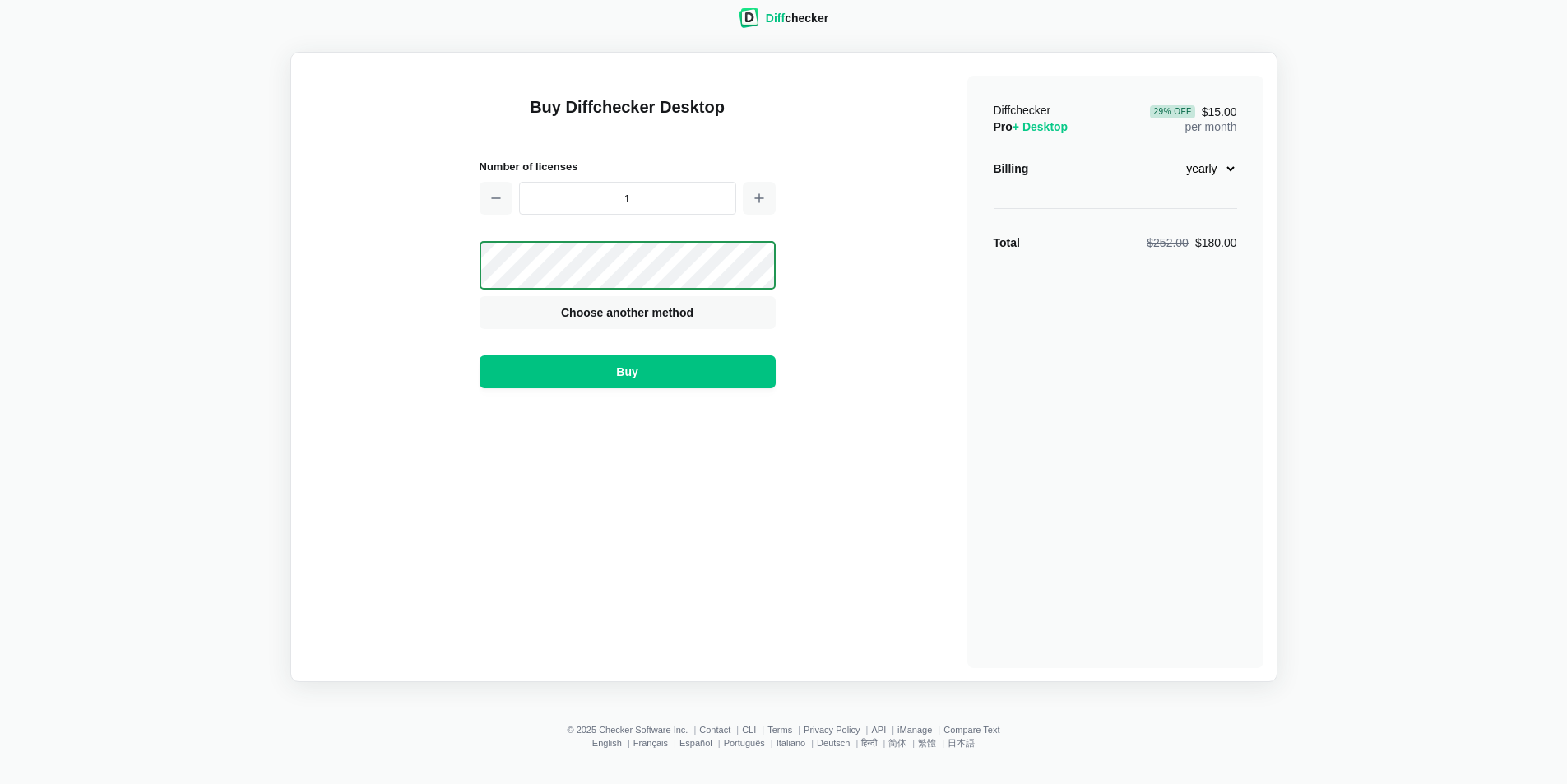
scroll to position [21, 0]
click at [598, 374] on button "Buy" at bounding box center [627, 372] width 296 height 33
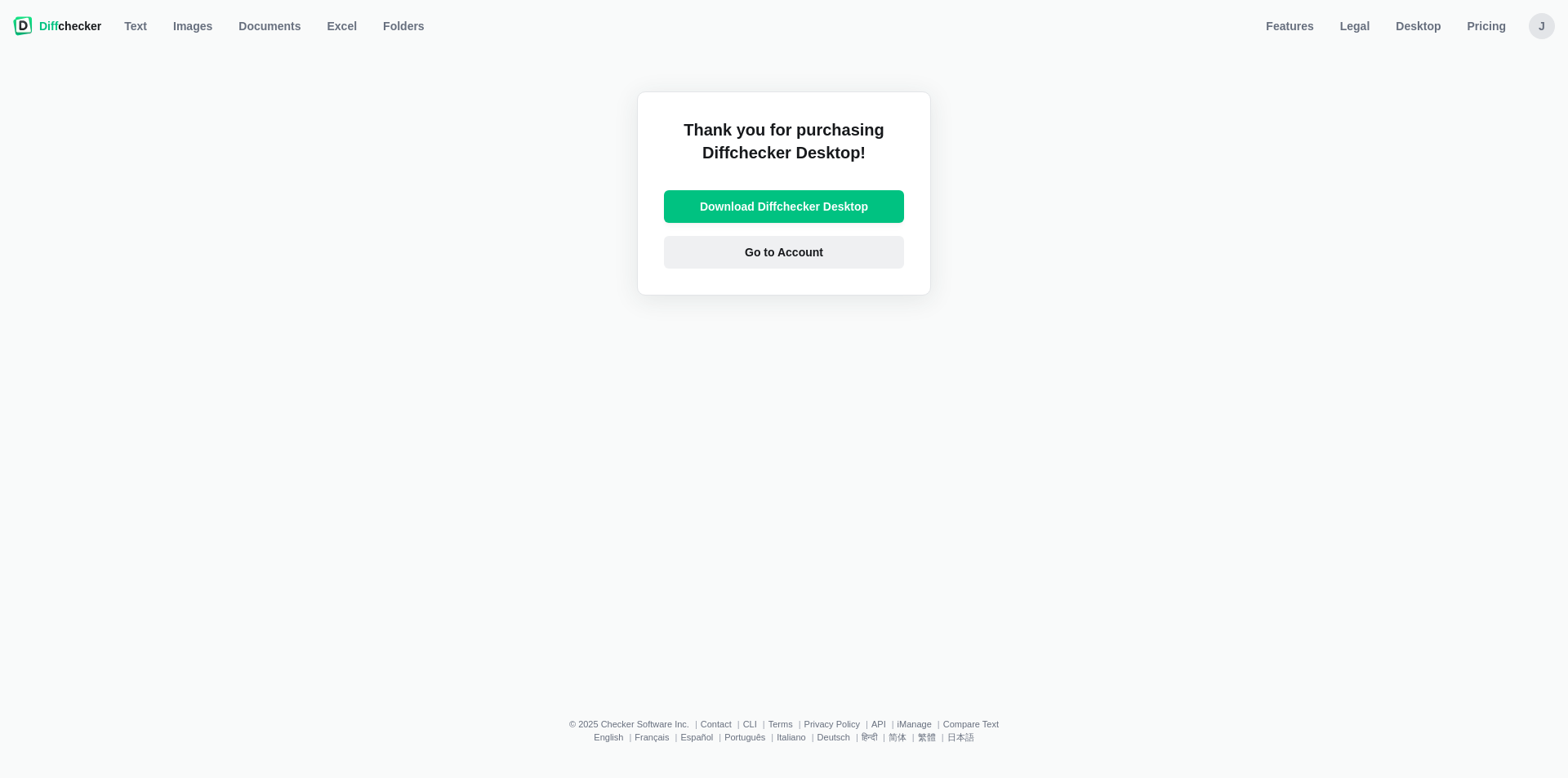
click at [779, 246] on span "Go to Account" at bounding box center [784, 252] width 85 height 16
